Goal: Find specific page/section: Find specific page/section

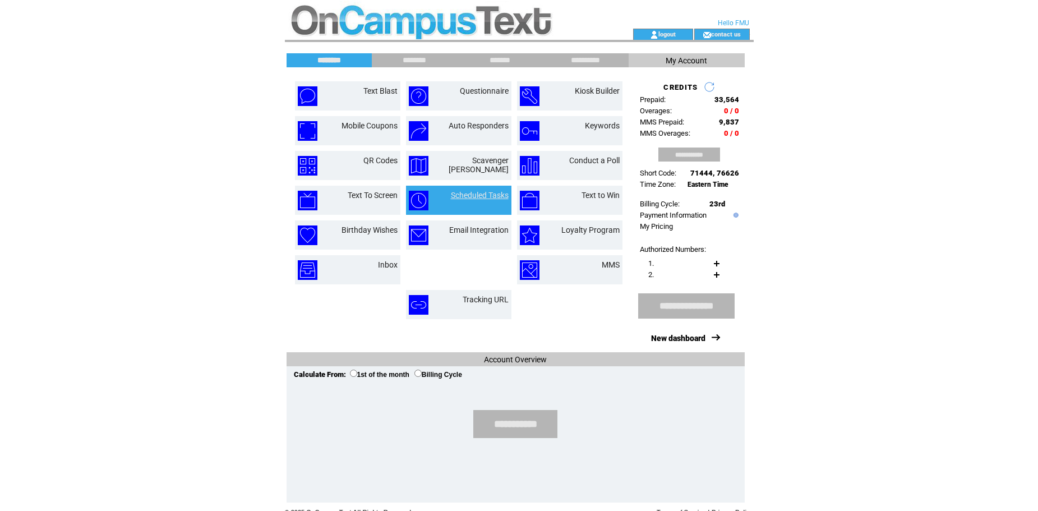
click at [464, 195] on link "Scheduled Tasks" at bounding box center [480, 195] width 58 height 9
